Goal: Book appointment/travel/reservation

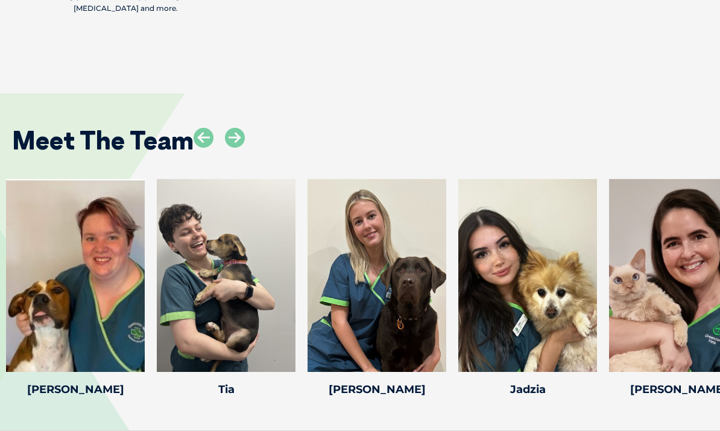
scroll to position [2508, 0]
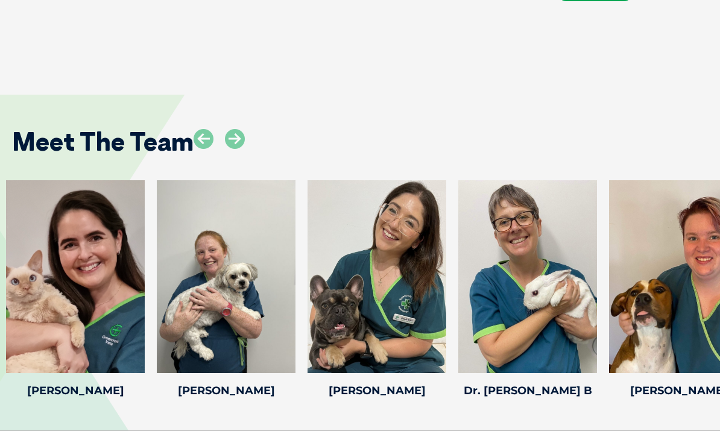
click at [244, 129] on icon at bounding box center [235, 139] width 20 height 20
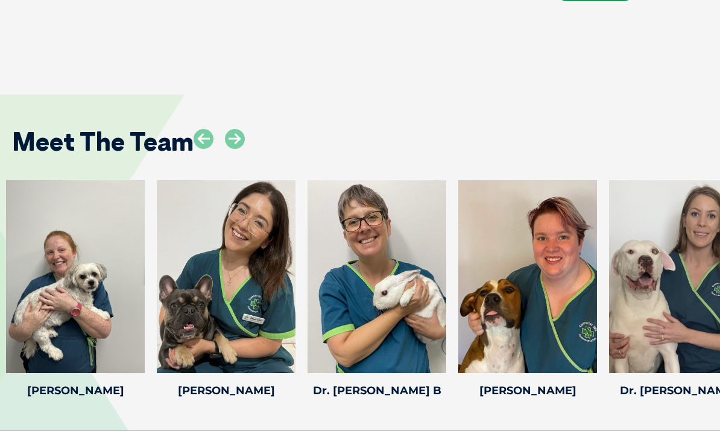
click at [234, 129] on icon at bounding box center [235, 139] width 20 height 20
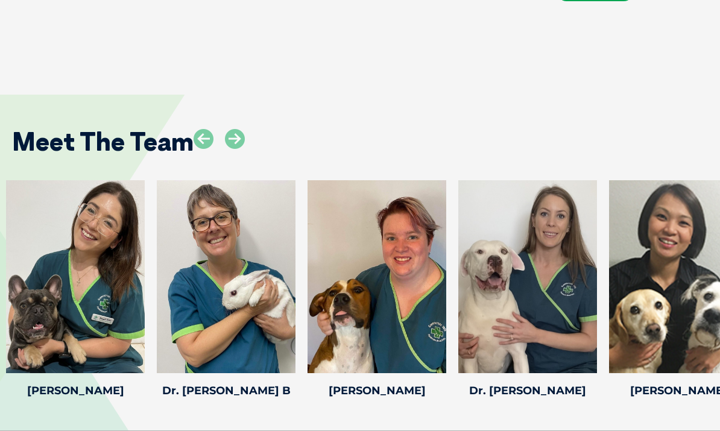
click at [233, 129] on icon at bounding box center [235, 139] width 20 height 20
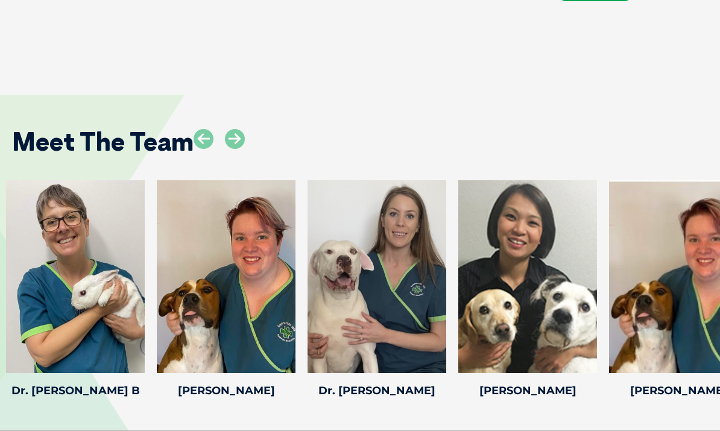
click at [232, 129] on icon at bounding box center [235, 139] width 20 height 20
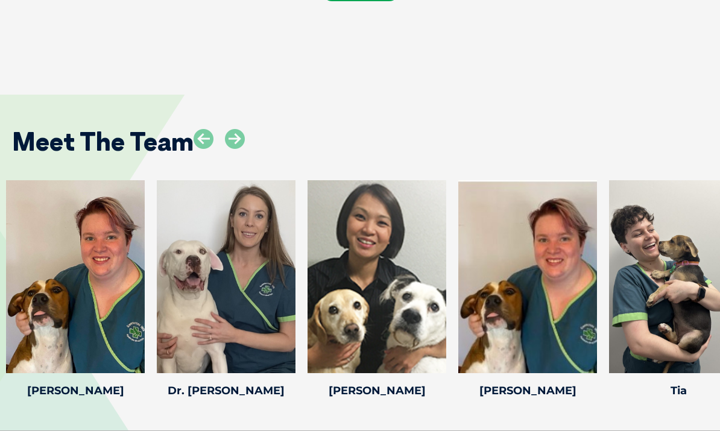
click at [231, 129] on icon at bounding box center [235, 139] width 20 height 20
click at [230, 129] on icon at bounding box center [235, 139] width 20 height 20
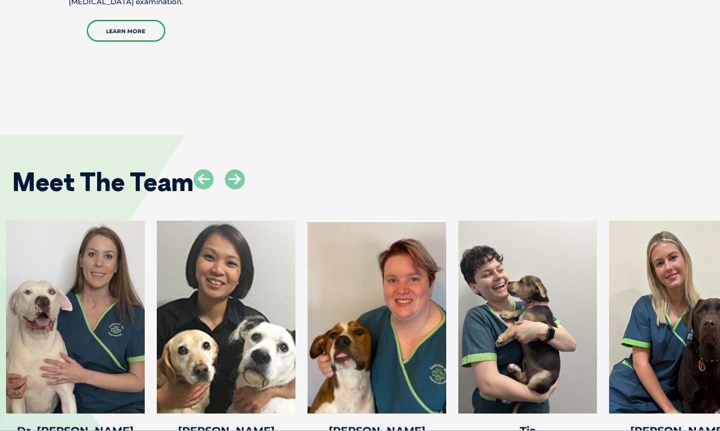
scroll to position [2451, 0]
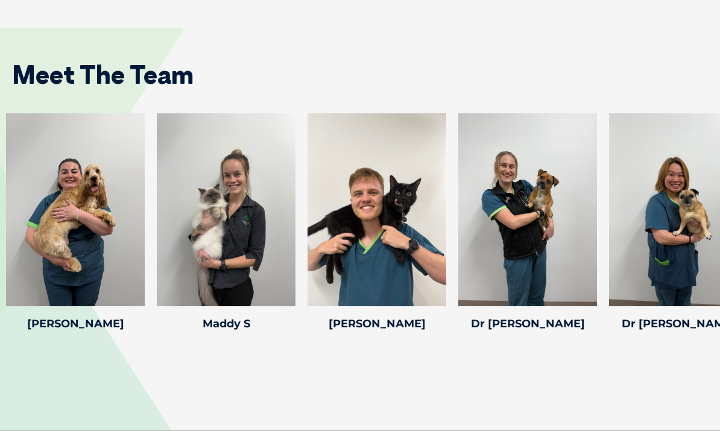
scroll to position [1843, 0]
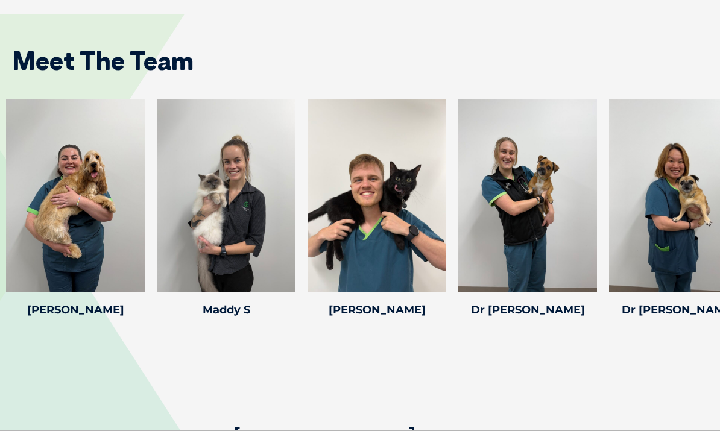
click at [542, 234] on div at bounding box center [527, 196] width 139 height 193
click at [594, 265] on icon at bounding box center [590, 285] width 40 height 40
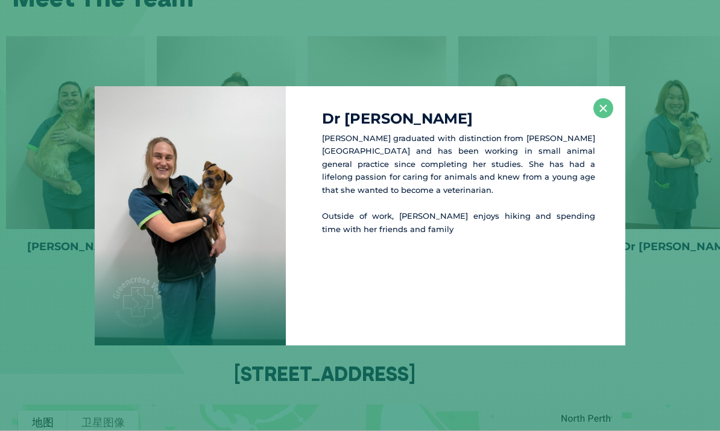
scroll to position [1907, 0]
click at [608, 111] on button "×" at bounding box center [603, 108] width 20 height 20
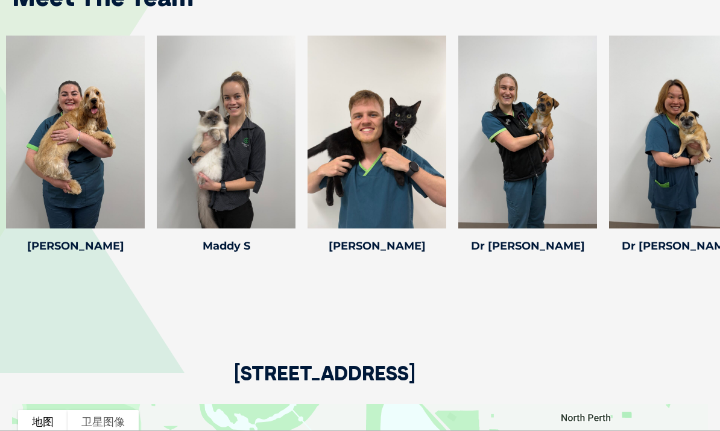
click at [443, 201] on icon at bounding box center [439, 221] width 40 height 40
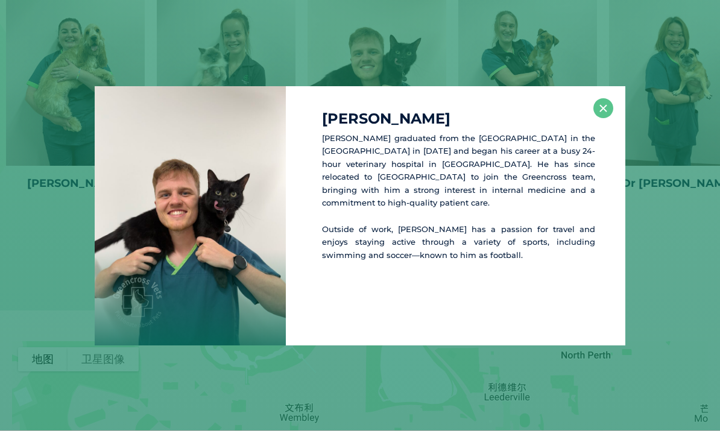
scroll to position [1971, 0]
click at [600, 107] on button "×" at bounding box center [603, 108] width 20 height 20
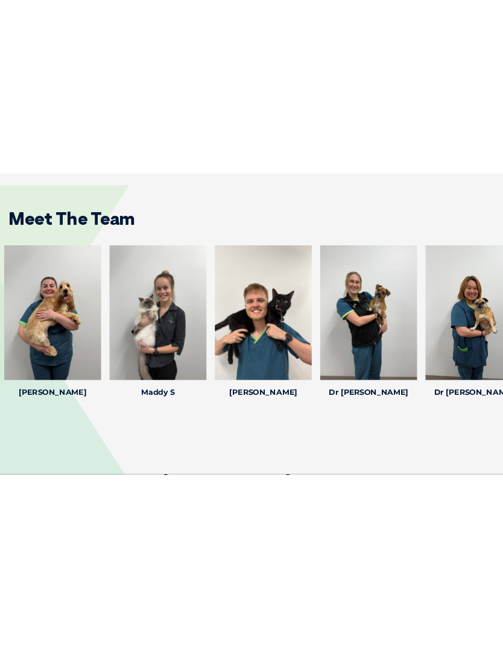
scroll to position [1840, 0]
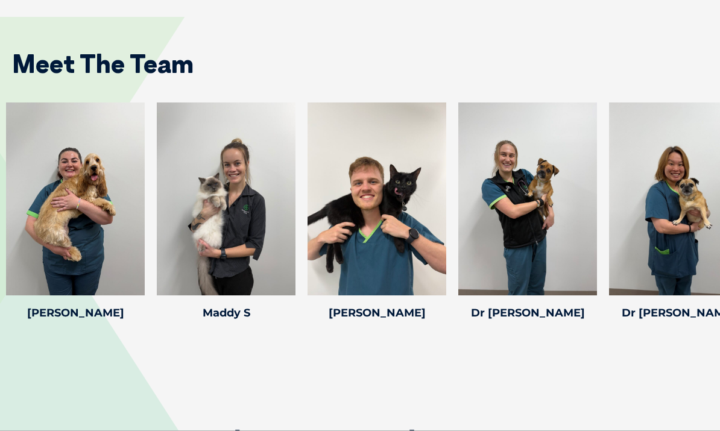
click at [684, 254] on div at bounding box center [678, 199] width 139 height 193
click at [684, 283] on div "Dr Summer F Dr Summer F Dr. Summer Fu (BVS, BVMS) is a dedicated veterinarian a…" at bounding box center [678, 214] width 151 height 222
click at [688, 205] on div at bounding box center [678, 199] width 139 height 193
click at [715, 264] on div at bounding box center [678, 199] width 139 height 193
click at [715, 266] on div at bounding box center [678, 199] width 139 height 193
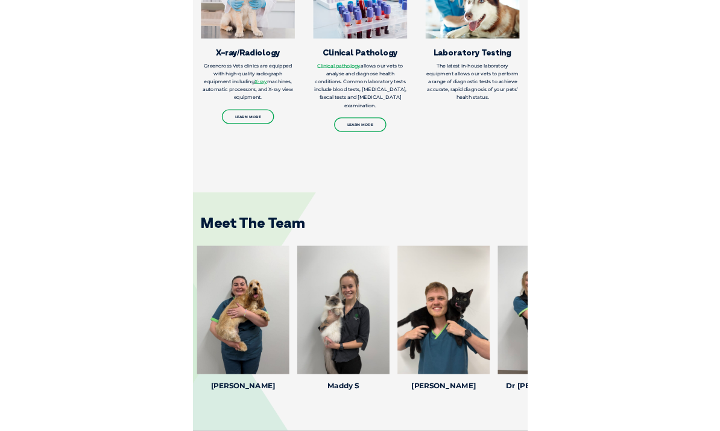
scroll to position [1837, 0]
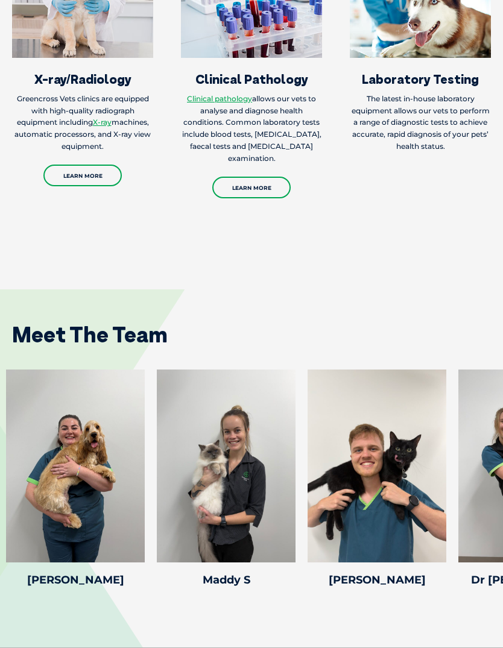
click at [176, 325] on div "Meet The Team" at bounding box center [251, 330] width 503 height 56
click at [197, 322] on div "Meet The Team" at bounding box center [251, 330] width 503 height 56
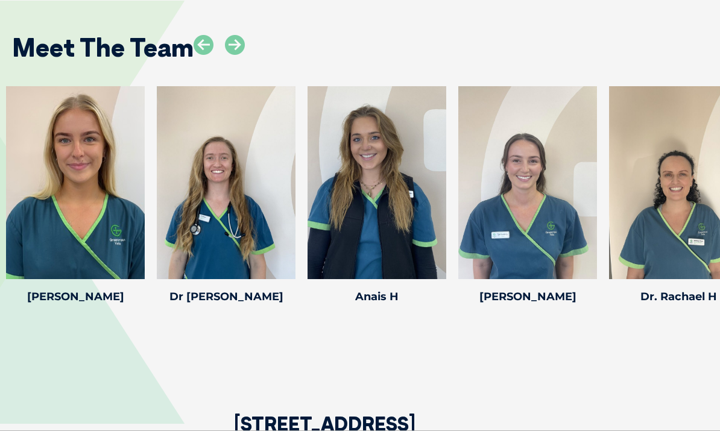
scroll to position [1664, 0]
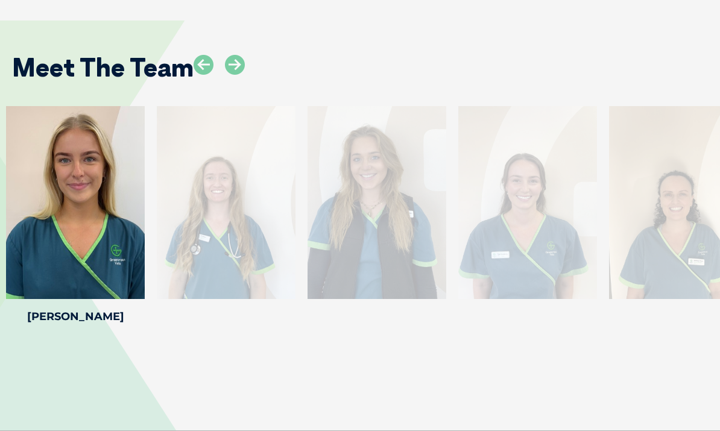
click at [242, 75] on icon at bounding box center [235, 65] width 20 height 20
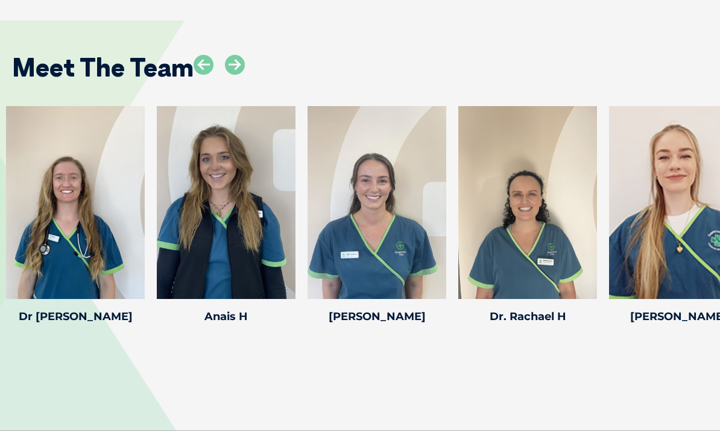
click at [235, 75] on icon at bounding box center [235, 65] width 20 height 20
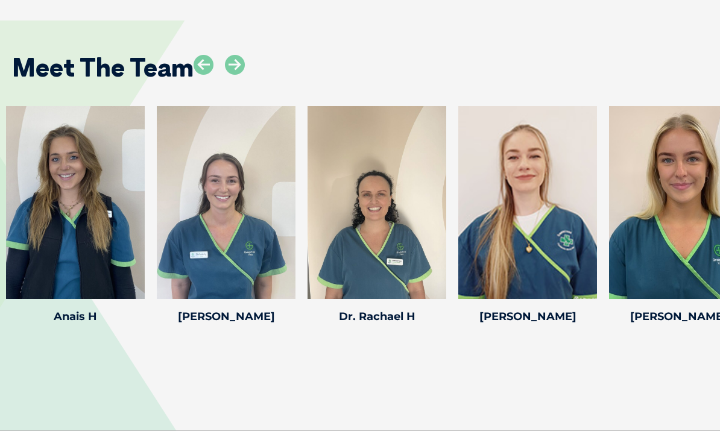
click at [241, 75] on icon at bounding box center [235, 65] width 20 height 20
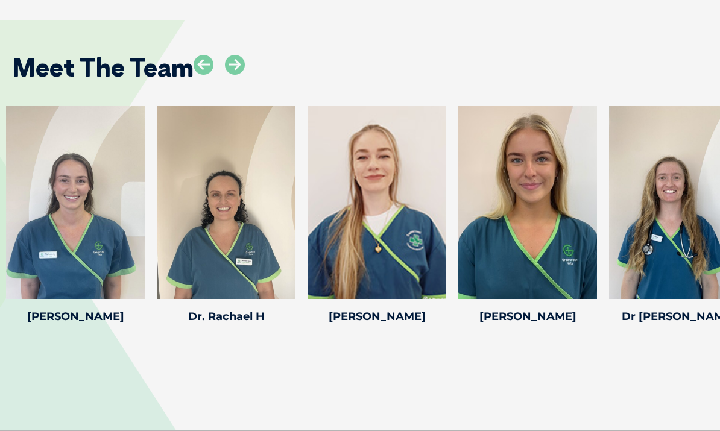
click at [201, 75] on icon at bounding box center [204, 65] width 20 height 20
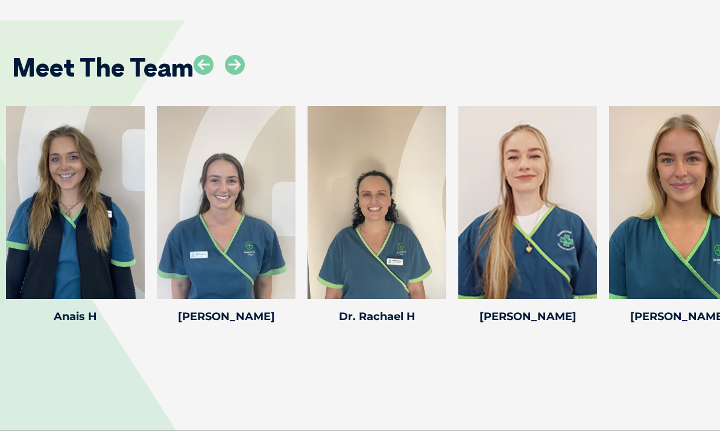
click at [203, 75] on icon at bounding box center [204, 65] width 20 height 20
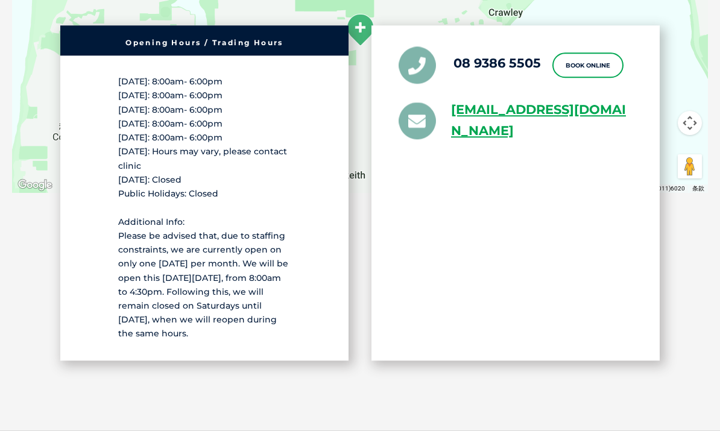
scroll to position [2247, 0]
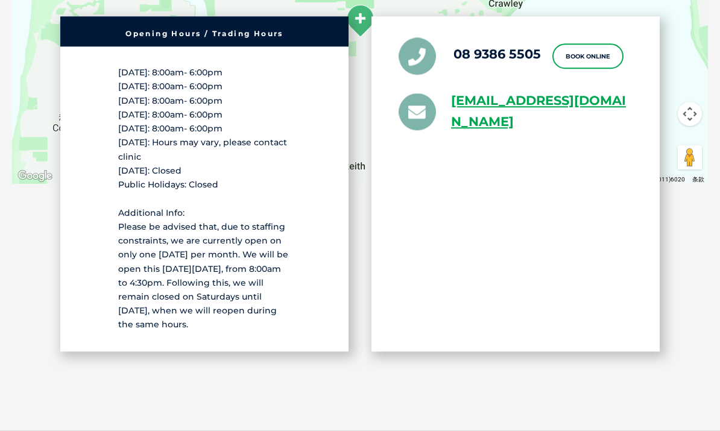
click at [608, 70] on link "Book Online" at bounding box center [587, 57] width 71 height 25
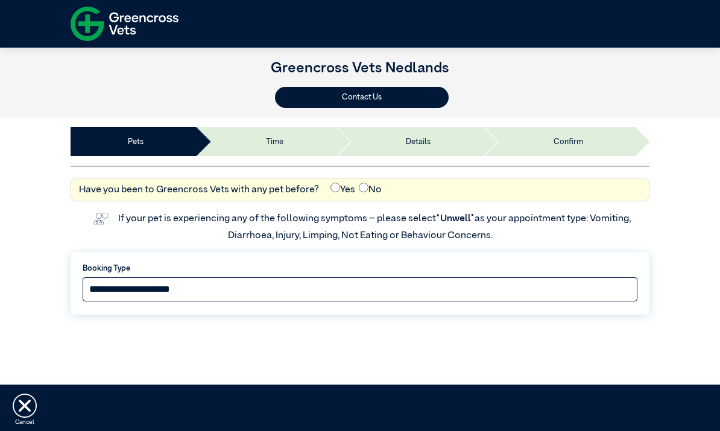
click at [324, 292] on select "**********" at bounding box center [360, 289] width 555 height 24
select select "*****"
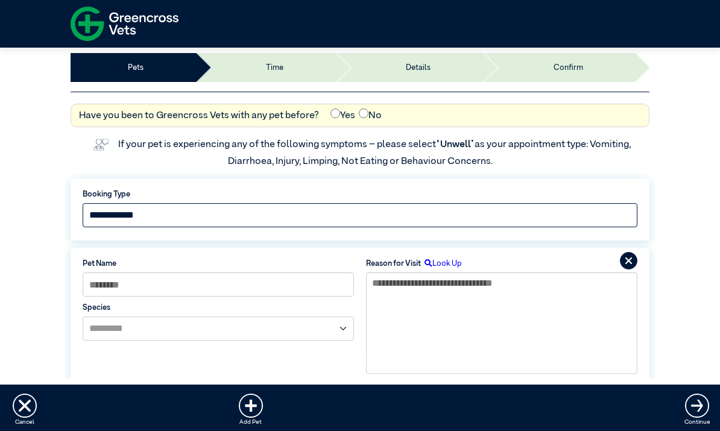
scroll to position [103, 0]
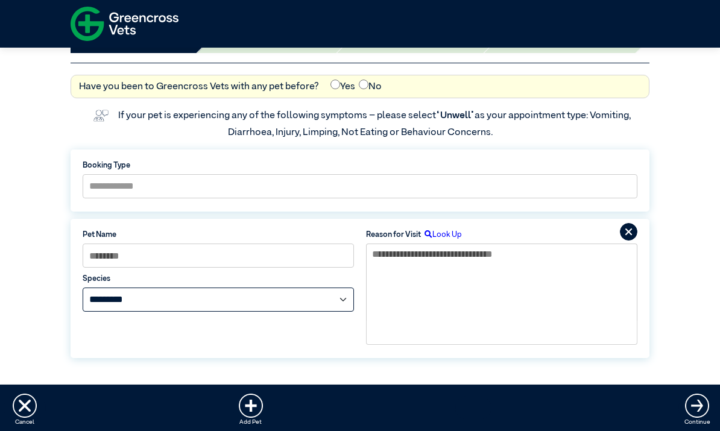
click at [347, 302] on select "**********" at bounding box center [218, 300] width 271 height 24
select select "*****"
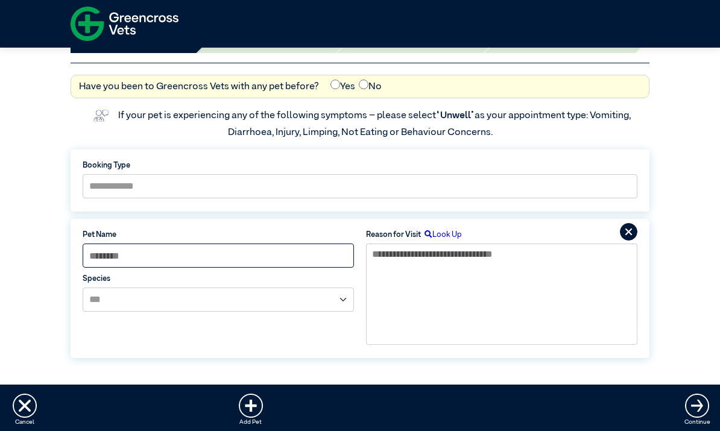
click at [307, 251] on input at bounding box center [218, 256] width 271 height 24
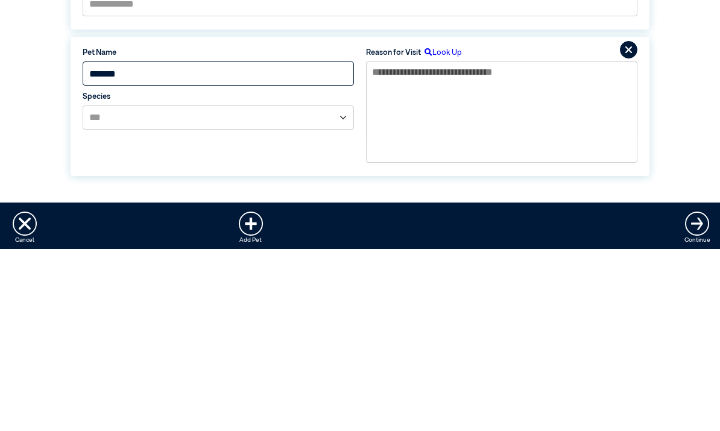
type input "******"
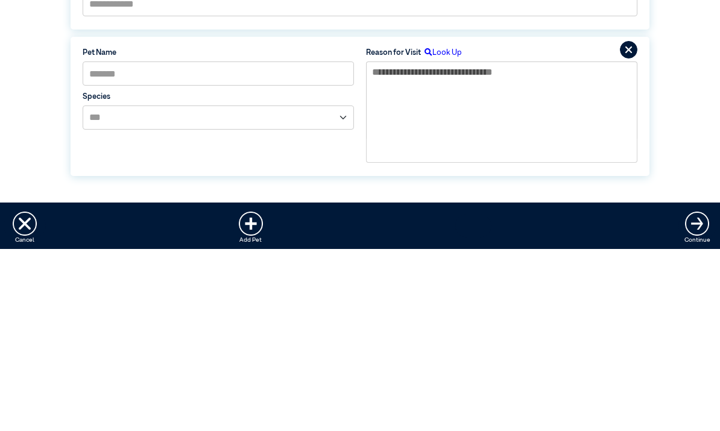
click at [484, 244] on textarea at bounding box center [501, 282] width 271 height 77
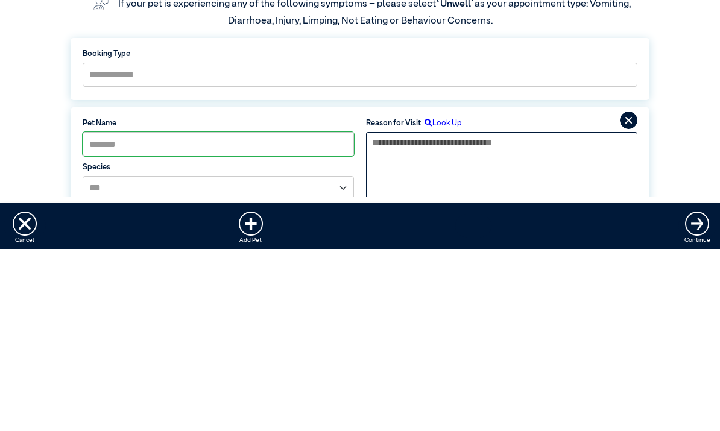
scroll to position [33, 0]
click at [561, 245] on select "**********" at bounding box center [360, 257] width 555 height 24
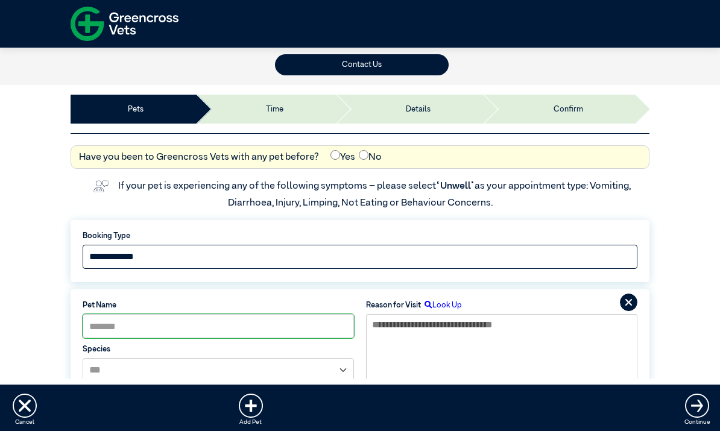
click at [220, 261] on select "**********" at bounding box center [360, 257] width 555 height 24
select select "*****"
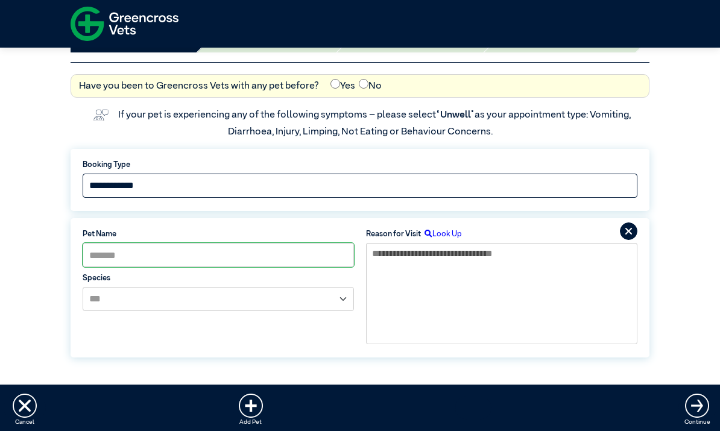
scroll to position [103, 0]
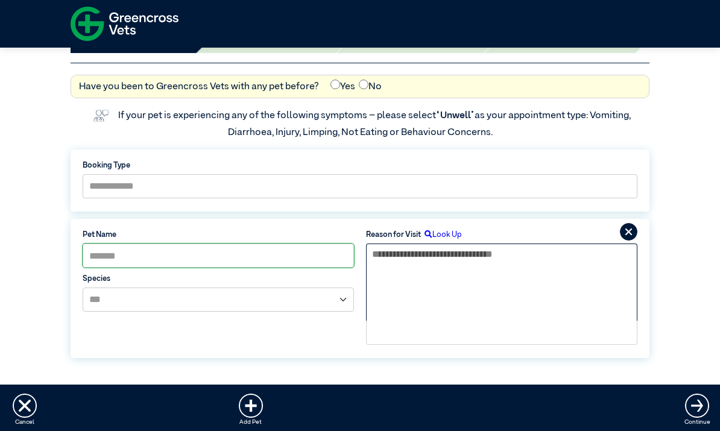
click at [417, 304] on textarea at bounding box center [501, 282] width 271 height 77
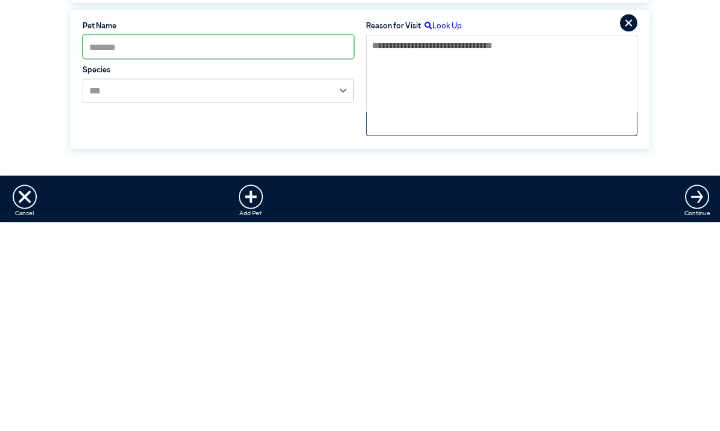
click at [626, 223] on icon at bounding box center [628, 231] width 17 height 17
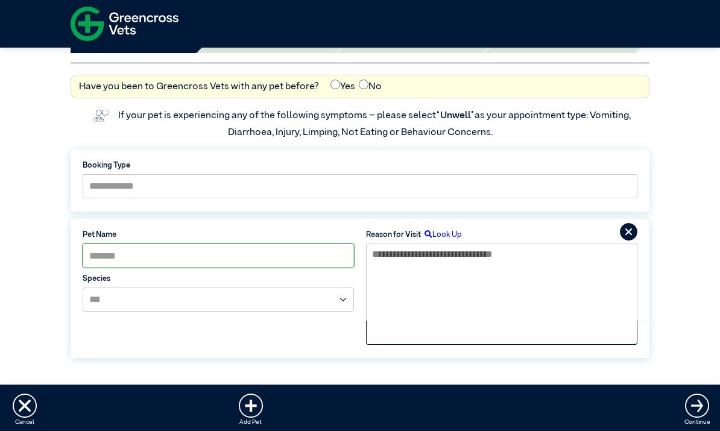
scroll to position [0, 0]
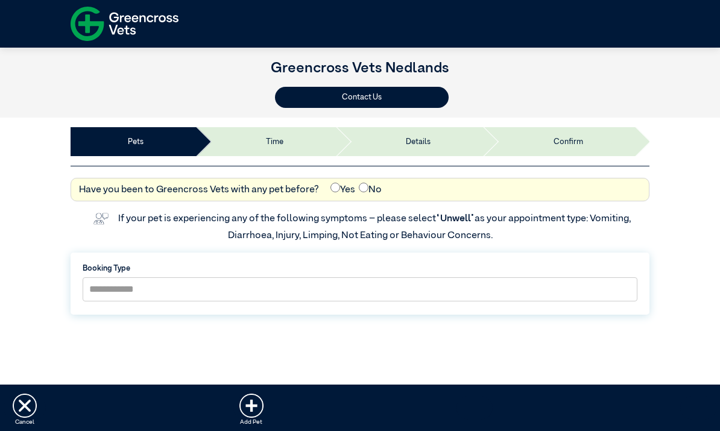
click at [282, 149] on li "Time" at bounding box center [265, 141] width 140 height 29
